Goal: Ask a question: Seek information or help from site administrators or community

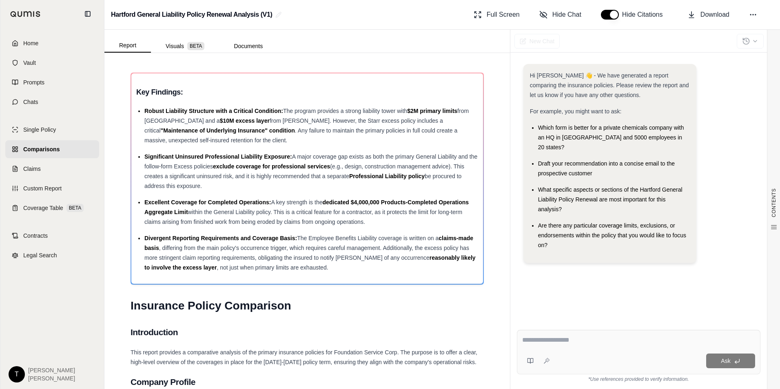
click at [542, 341] on textarea at bounding box center [638, 341] width 233 height 10
type textarea "**********"
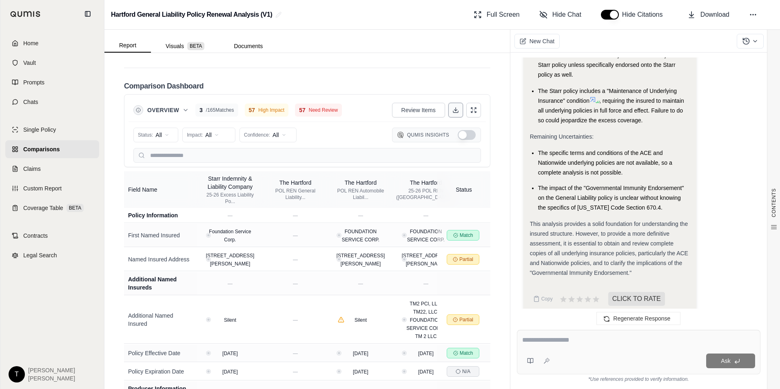
click at [453, 107] on icon at bounding box center [456, 110] width 7 height 7
click at [214, 126] on html "Home Vault Prompts Chats Single Policy Comparisons Claims Custom Report Coverag…" at bounding box center [390, 194] width 780 height 389
click at [213, 154] on span "High Impact" at bounding box center [207, 156] width 39 height 8
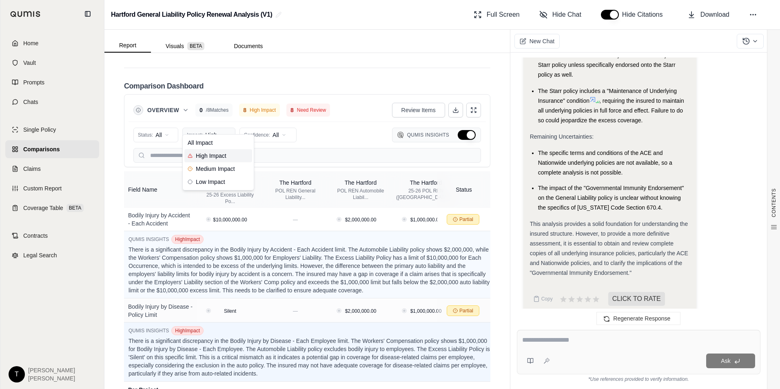
click at [223, 125] on html "Home Vault Prompts Chats Single Policy Comparisons Claims Custom Report Coverag…" at bounding box center [390, 194] width 780 height 389
click at [214, 181] on span "Low Impact" at bounding box center [207, 182] width 38 height 8
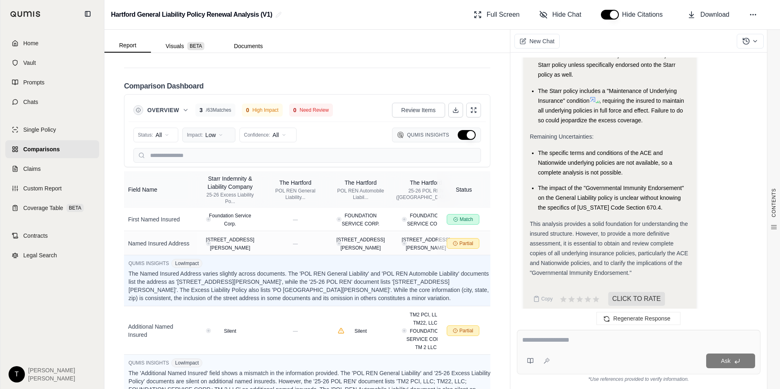
click at [217, 125] on html "Home Vault Prompts Chats Single Policy Comparisons Claims Custom Report Coverag…" at bounding box center [390, 194] width 780 height 389
click at [201, 142] on span "All Impact" at bounding box center [200, 143] width 25 height 8
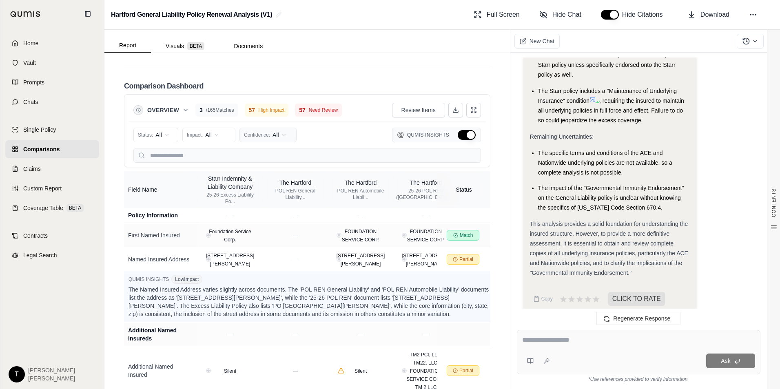
click at [258, 125] on html "Home Vault Prompts Chats Single Policy Comparisons Claims Custom Report Coverag…" at bounding box center [390, 194] width 780 height 389
click at [260, 156] on span "High (≥80%)" at bounding box center [264, 156] width 38 height 8
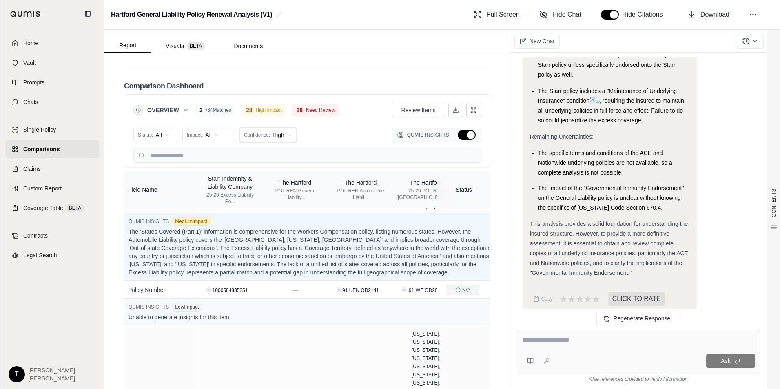
scroll to position [952, 0]
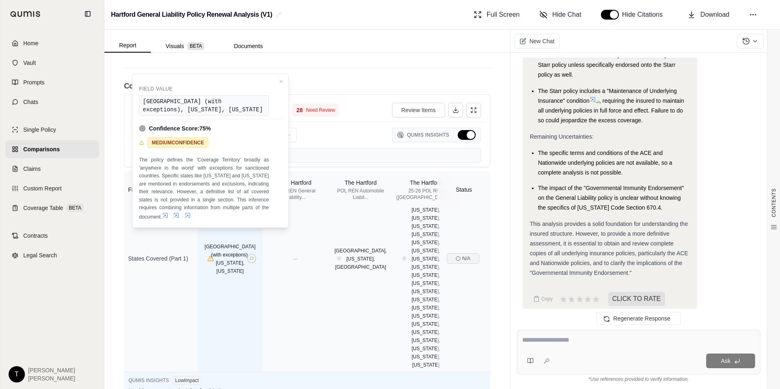
click at [235, 262] on td "[GEOGRAPHIC_DATA] (with exceptions), [US_STATE], [US_STATE]" at bounding box center [230, 258] width 65 height 227
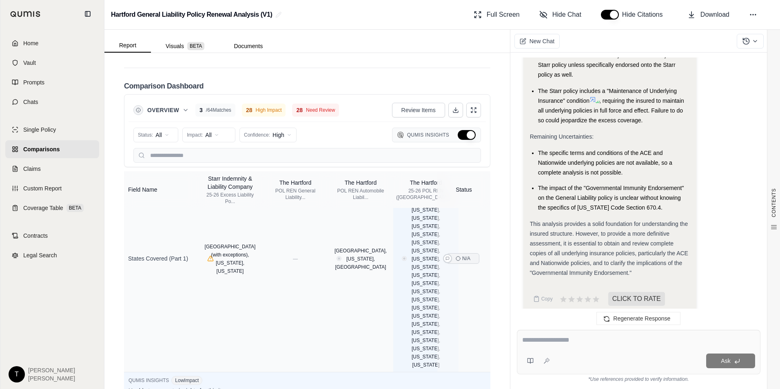
click at [423, 257] on span "[US_STATE], [US_STATE], [US_STATE], [US_STATE], [US_STATE], [US_STATE], [US_STA…" at bounding box center [426, 259] width 29 height 218
